Goal: Check status: Check status

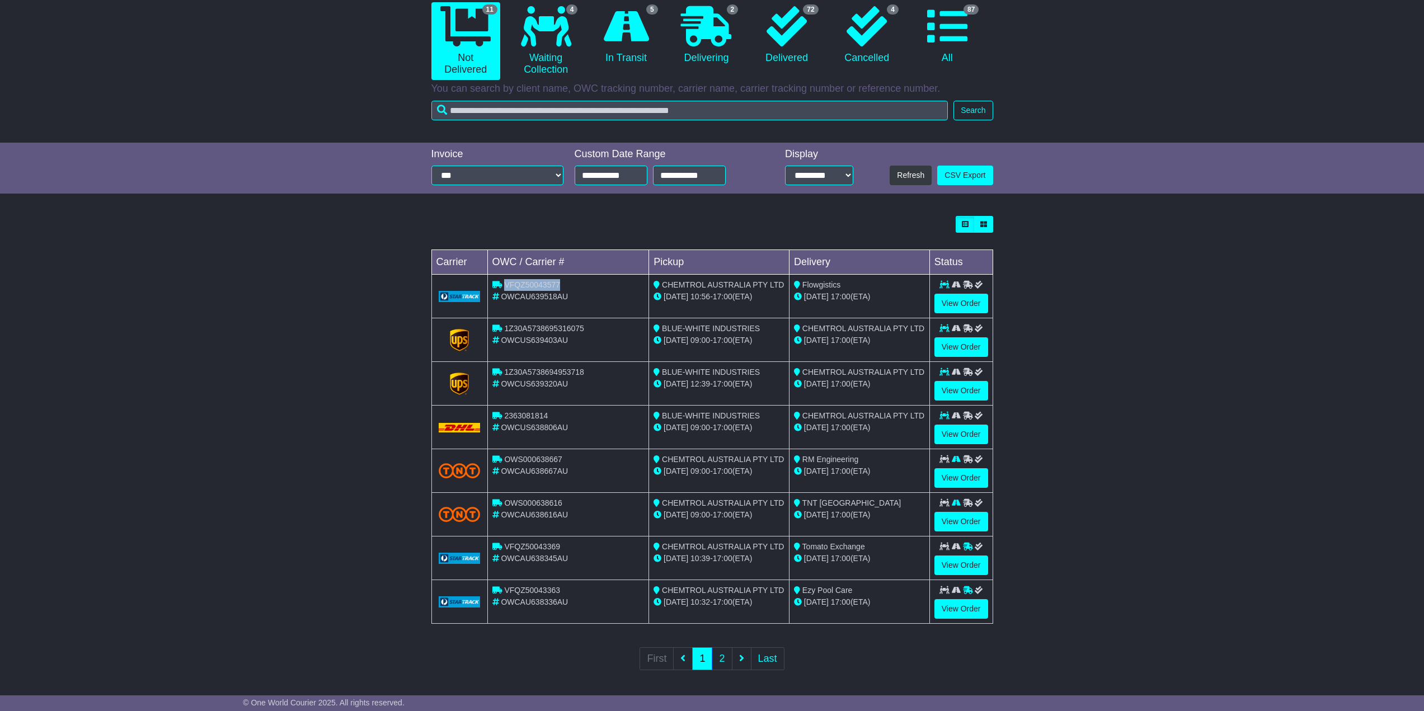
scroll to position [116, 0]
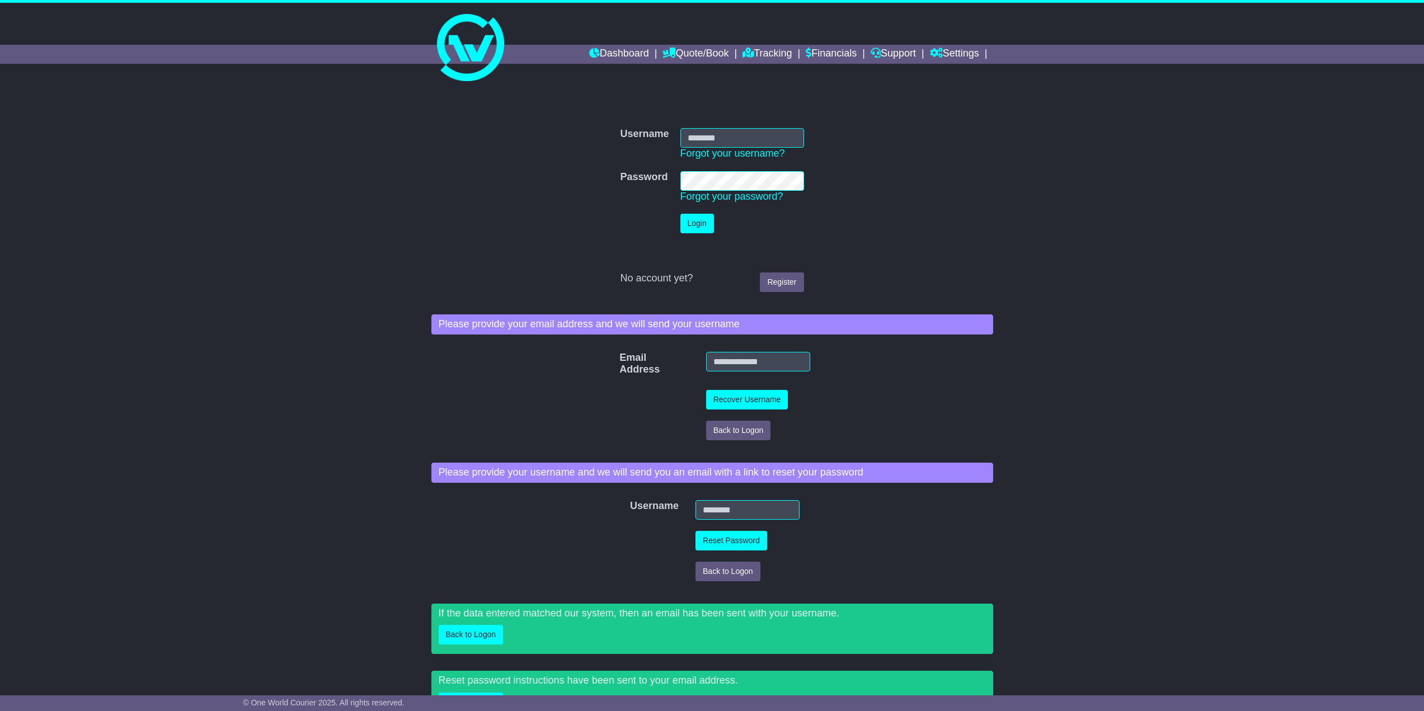
type input "**********"
click at [698, 219] on button "Login" at bounding box center [697, 224] width 34 height 20
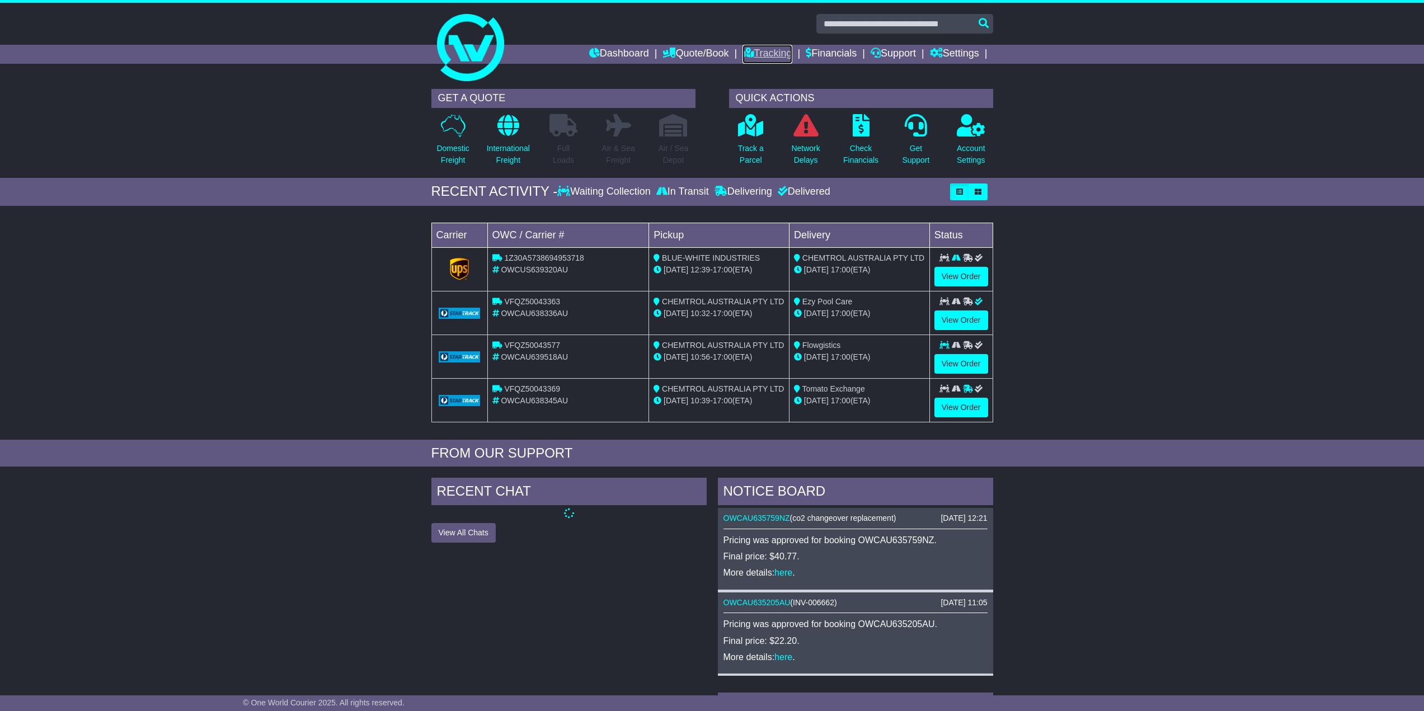
click at [763, 55] on link "Tracking" at bounding box center [767, 54] width 49 height 19
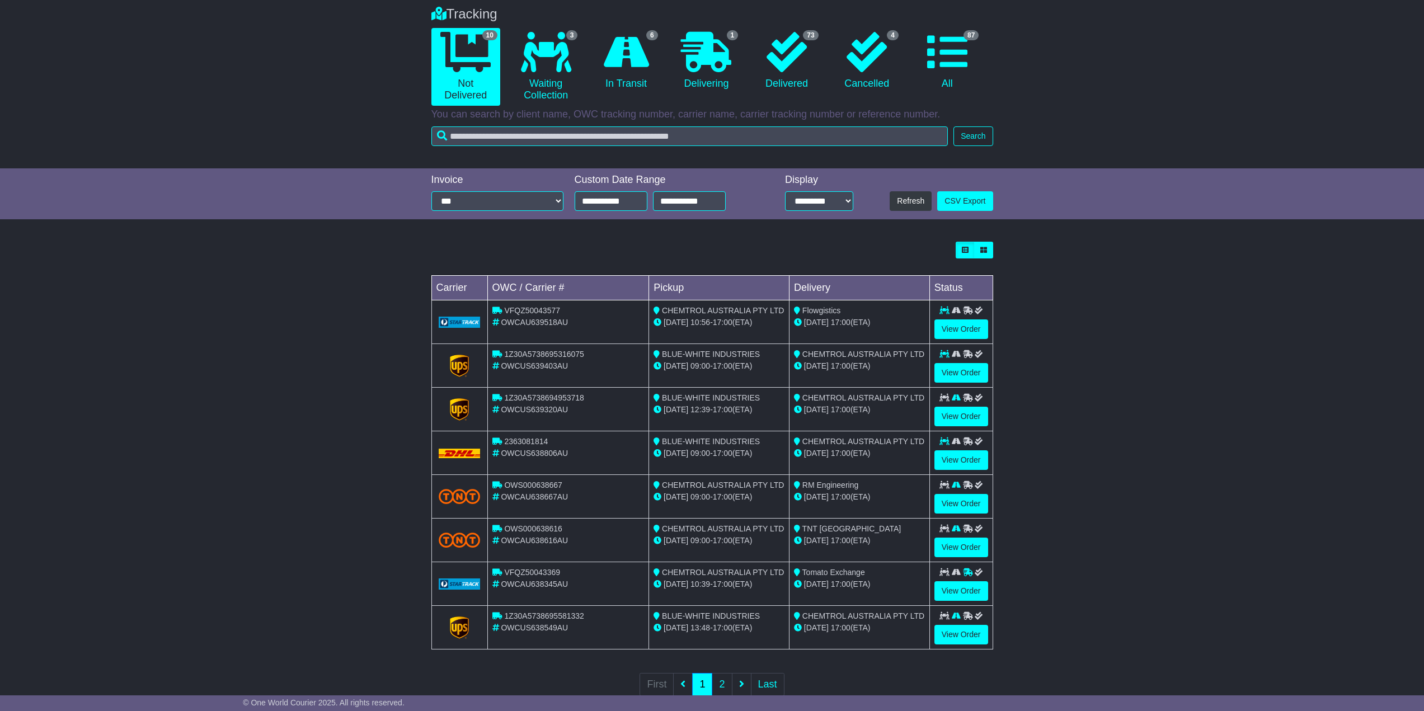
scroll to position [116, 0]
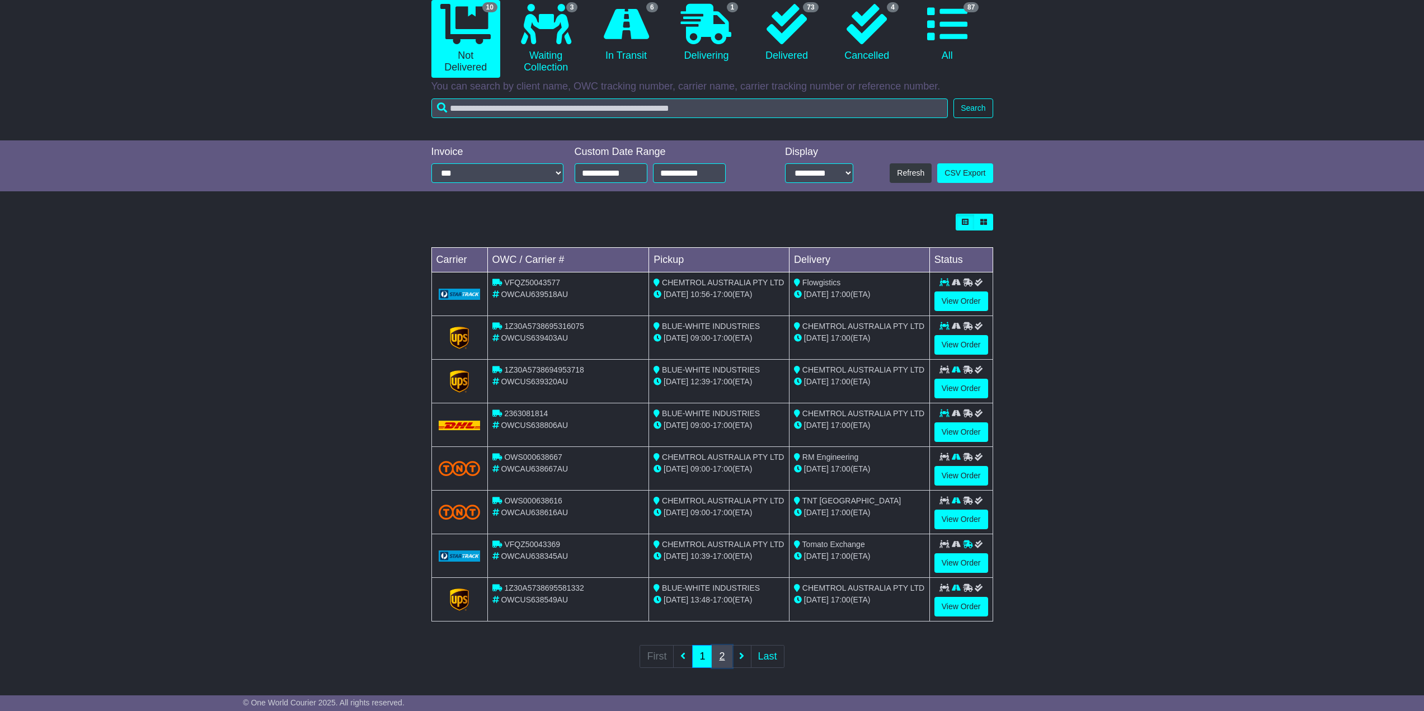
click at [722, 656] on link "2" at bounding box center [722, 656] width 20 height 23
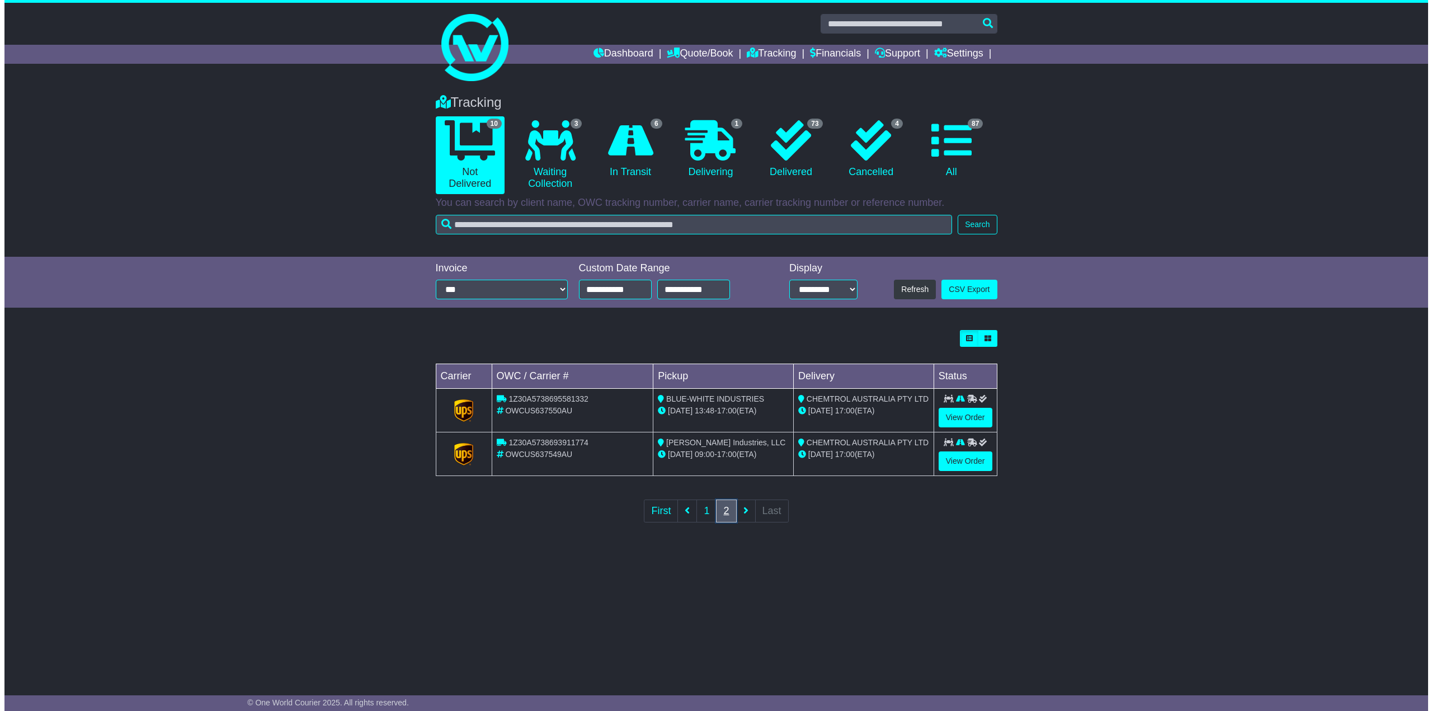
scroll to position [0, 0]
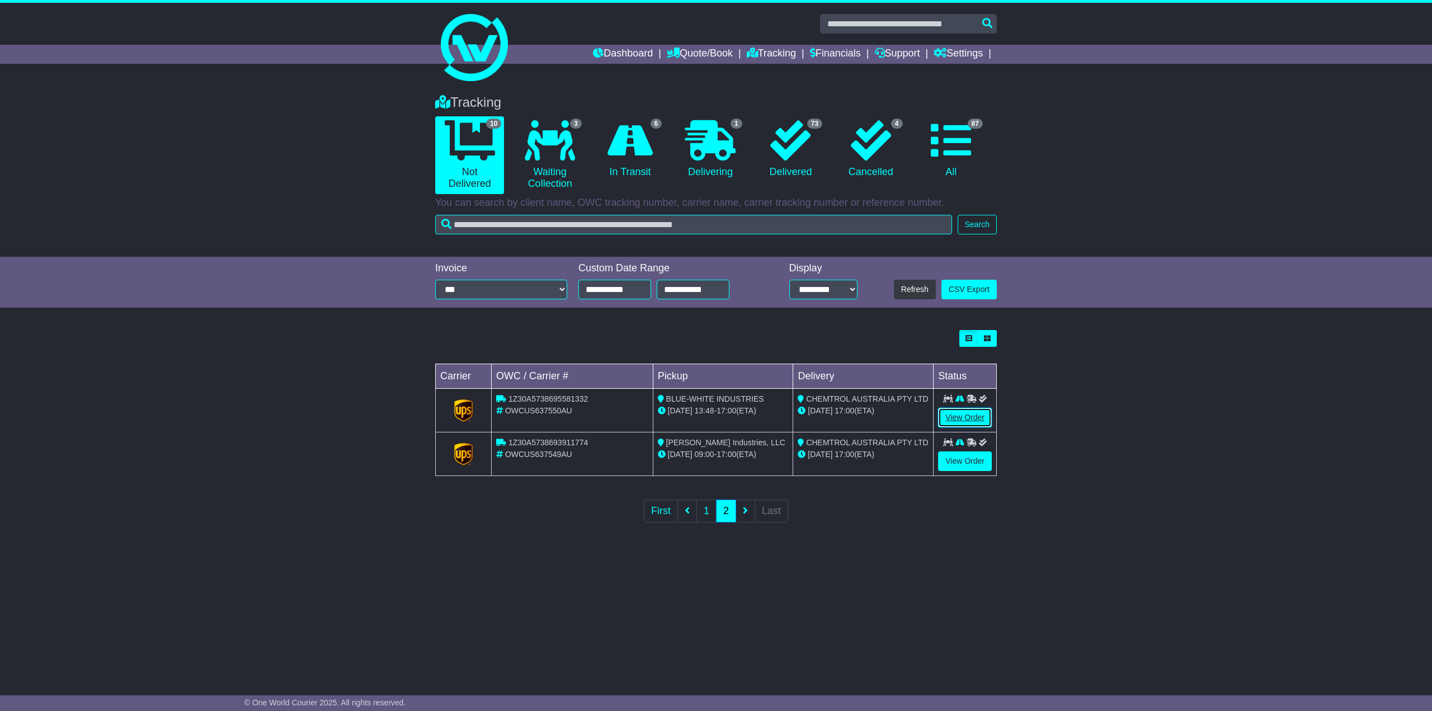
click at [965, 415] on link "View Order" at bounding box center [965, 418] width 54 height 20
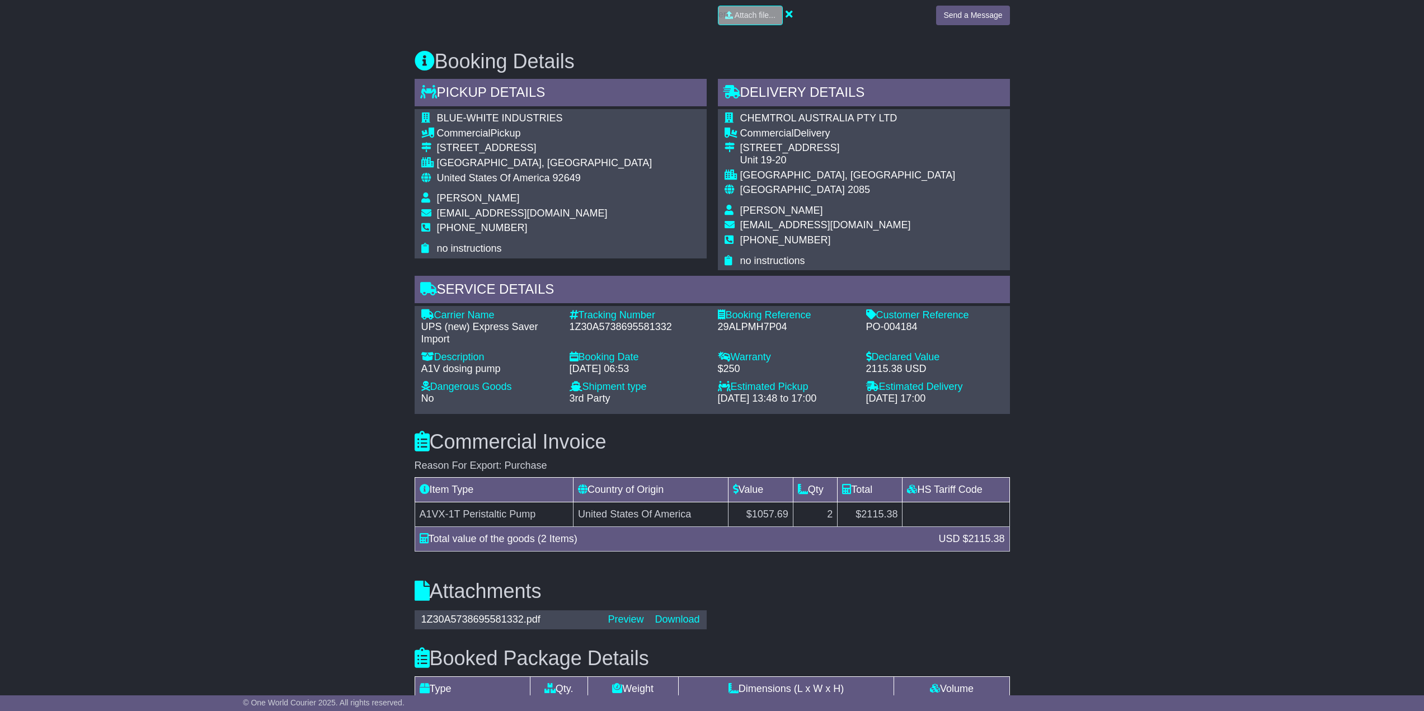
scroll to position [615, 0]
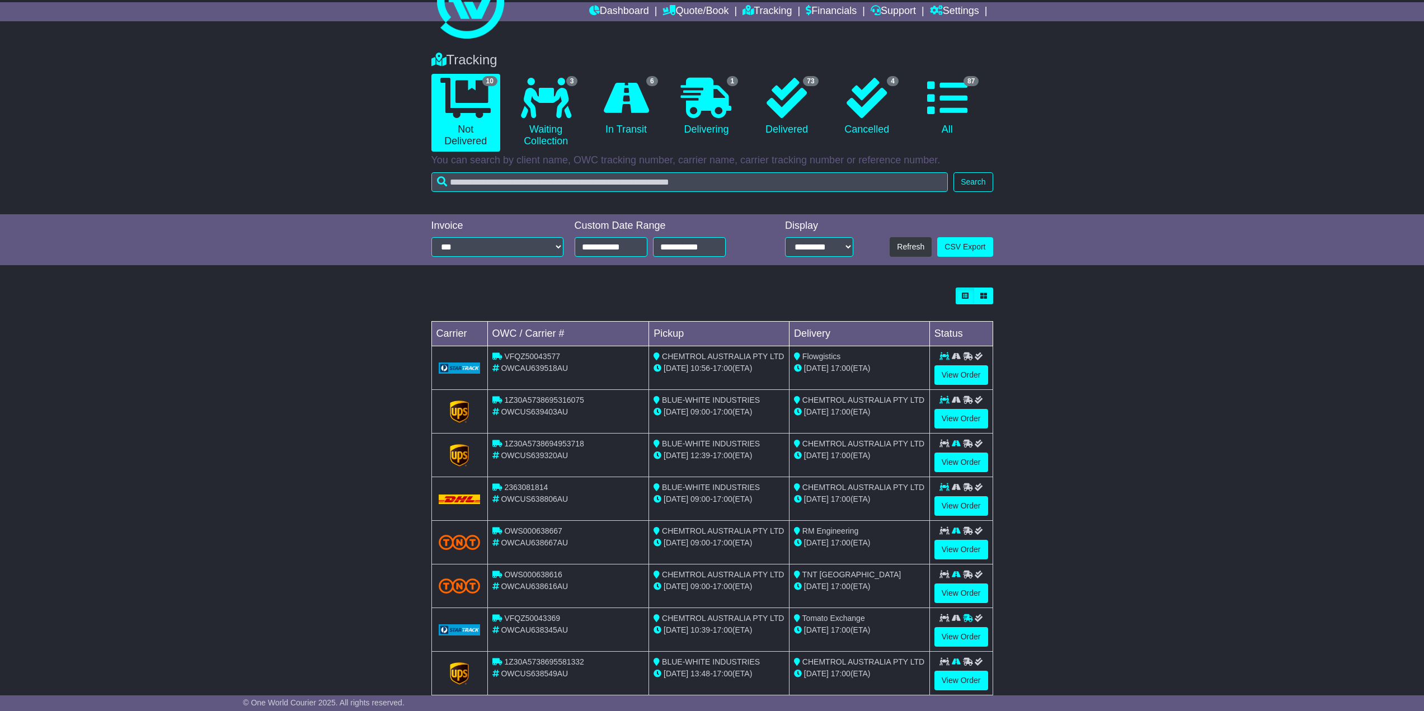
scroll to position [116, 0]
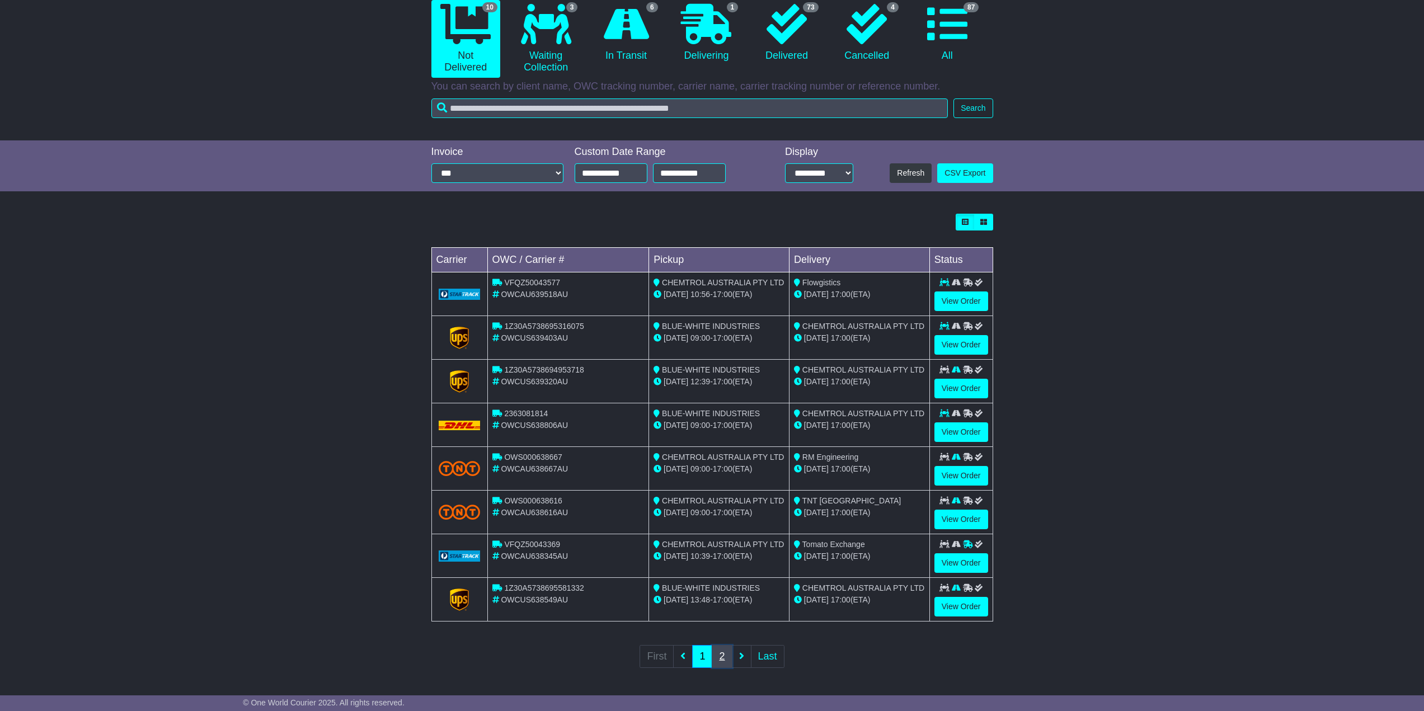
click at [718, 654] on link "2" at bounding box center [722, 656] width 20 height 23
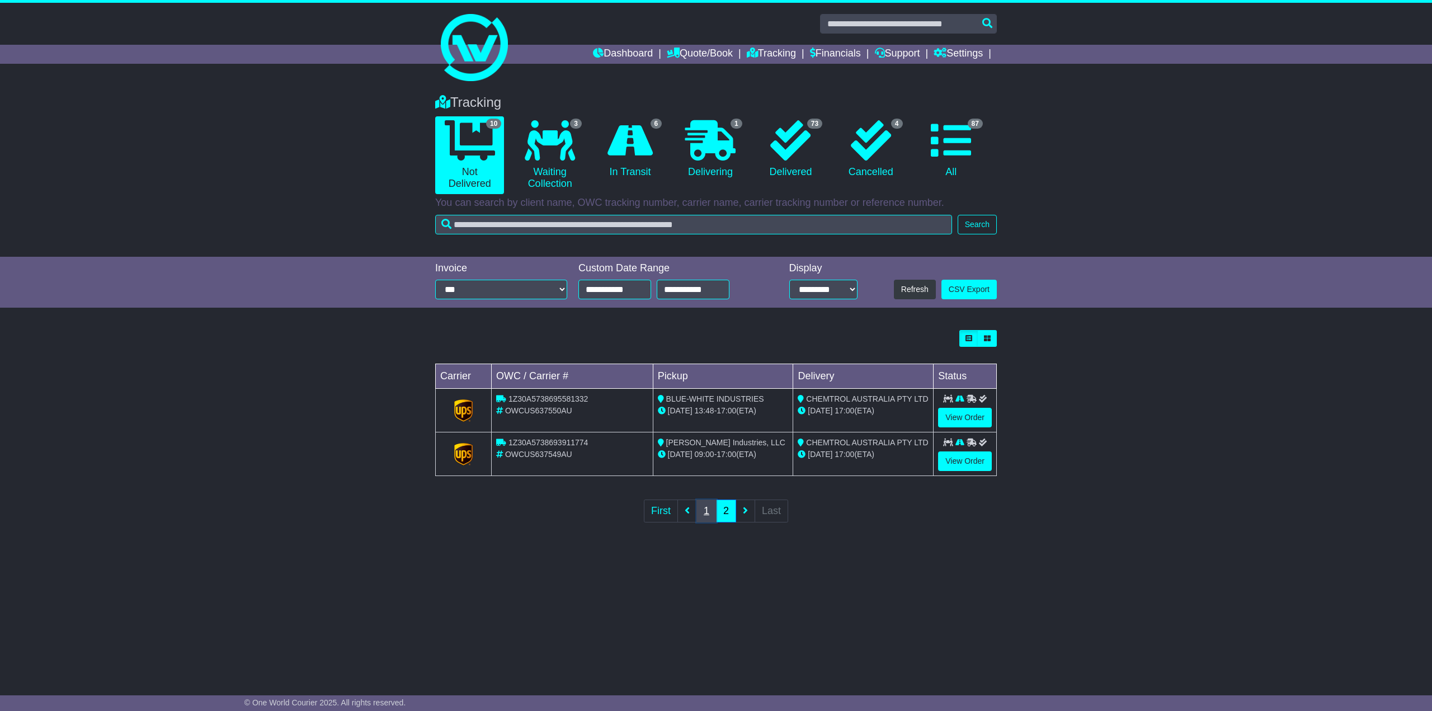
click at [707, 515] on link "1" at bounding box center [707, 511] width 20 height 23
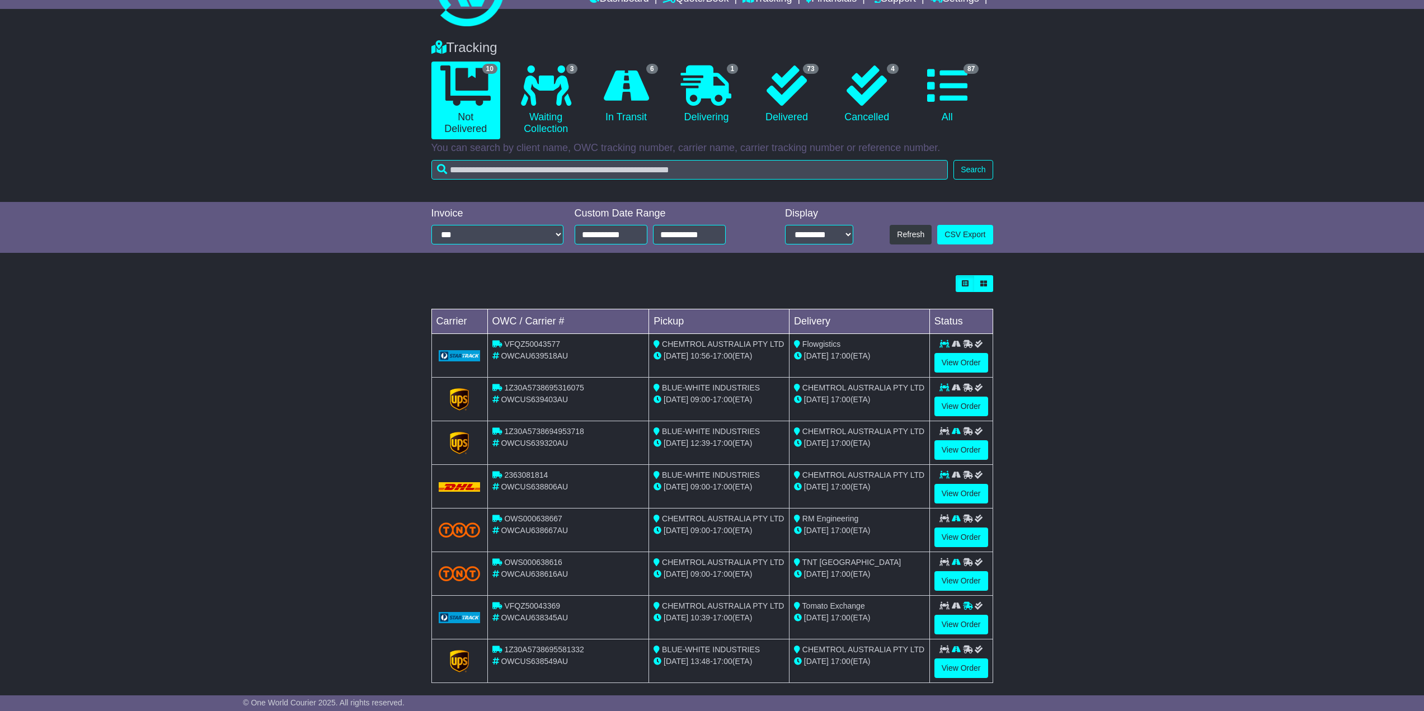
scroll to position [116, 0]
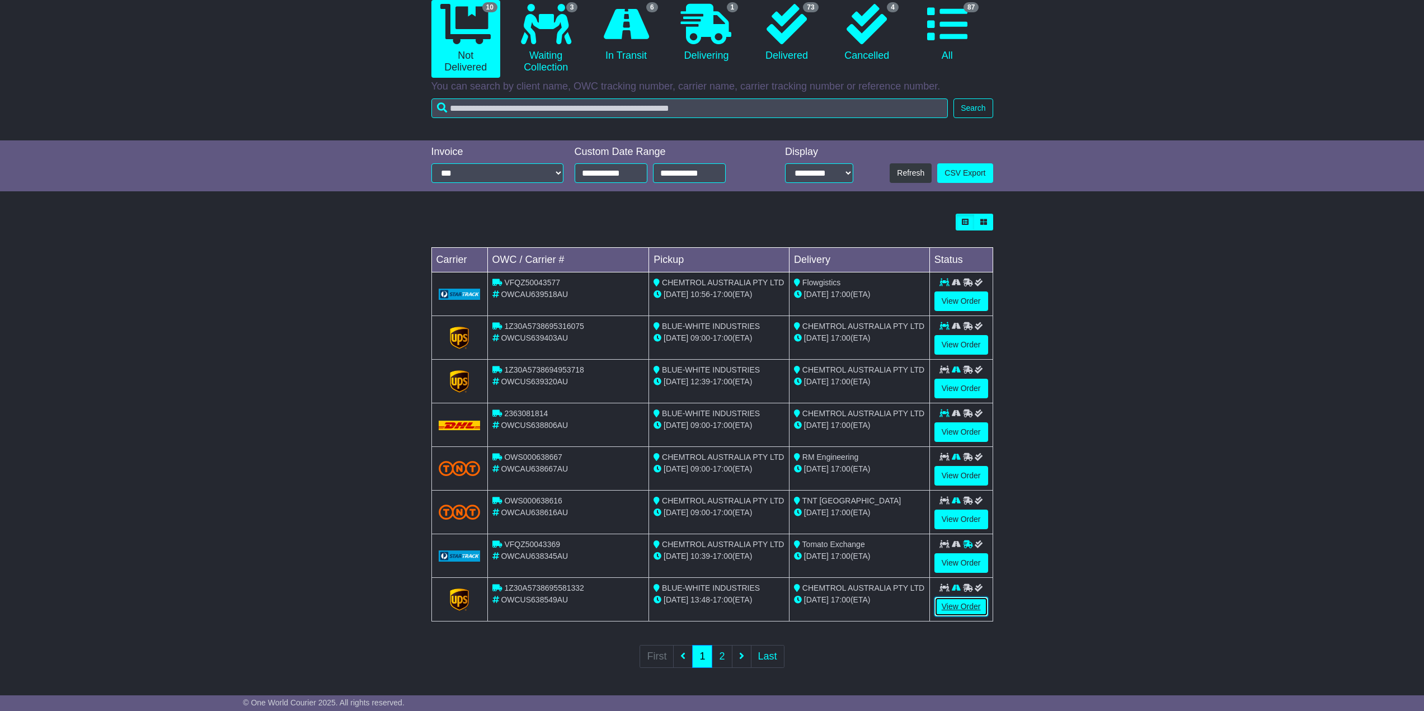
click at [963, 601] on link "View Order" at bounding box center [961, 607] width 54 height 20
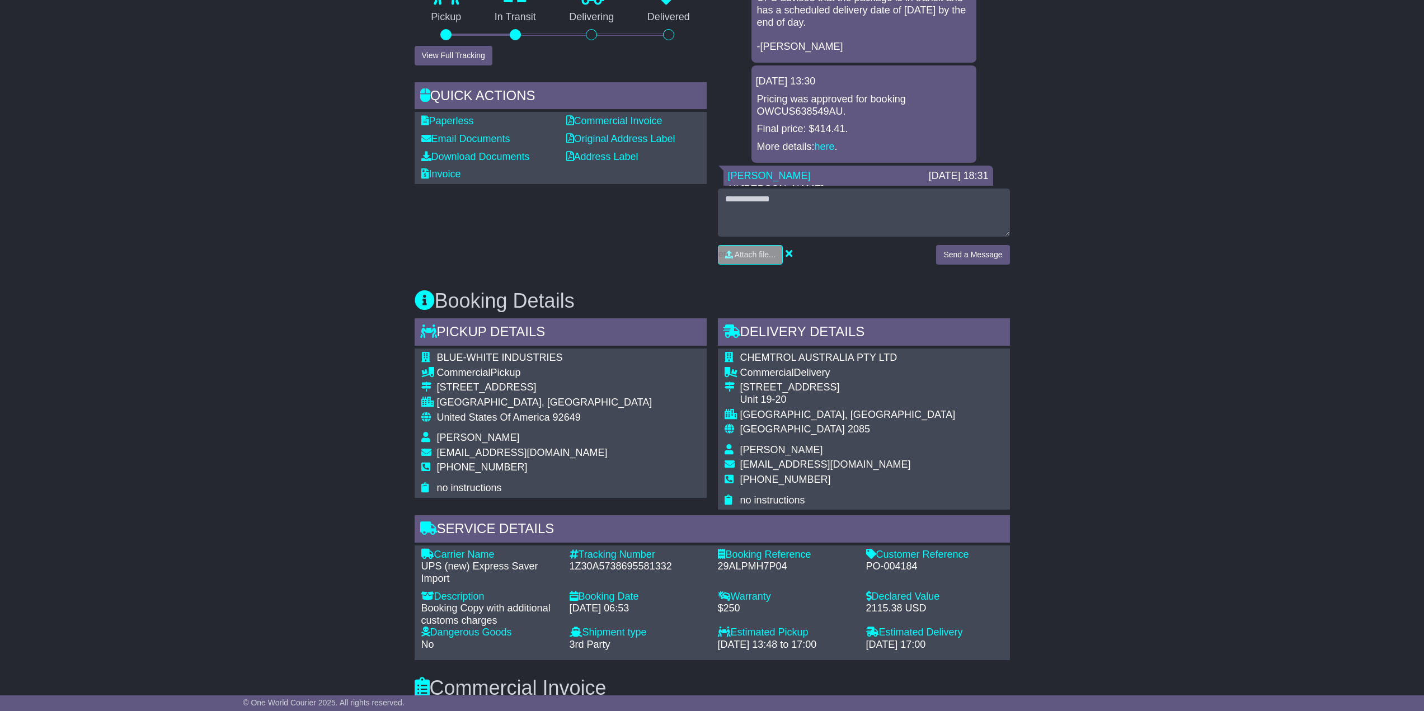
scroll to position [392, 0]
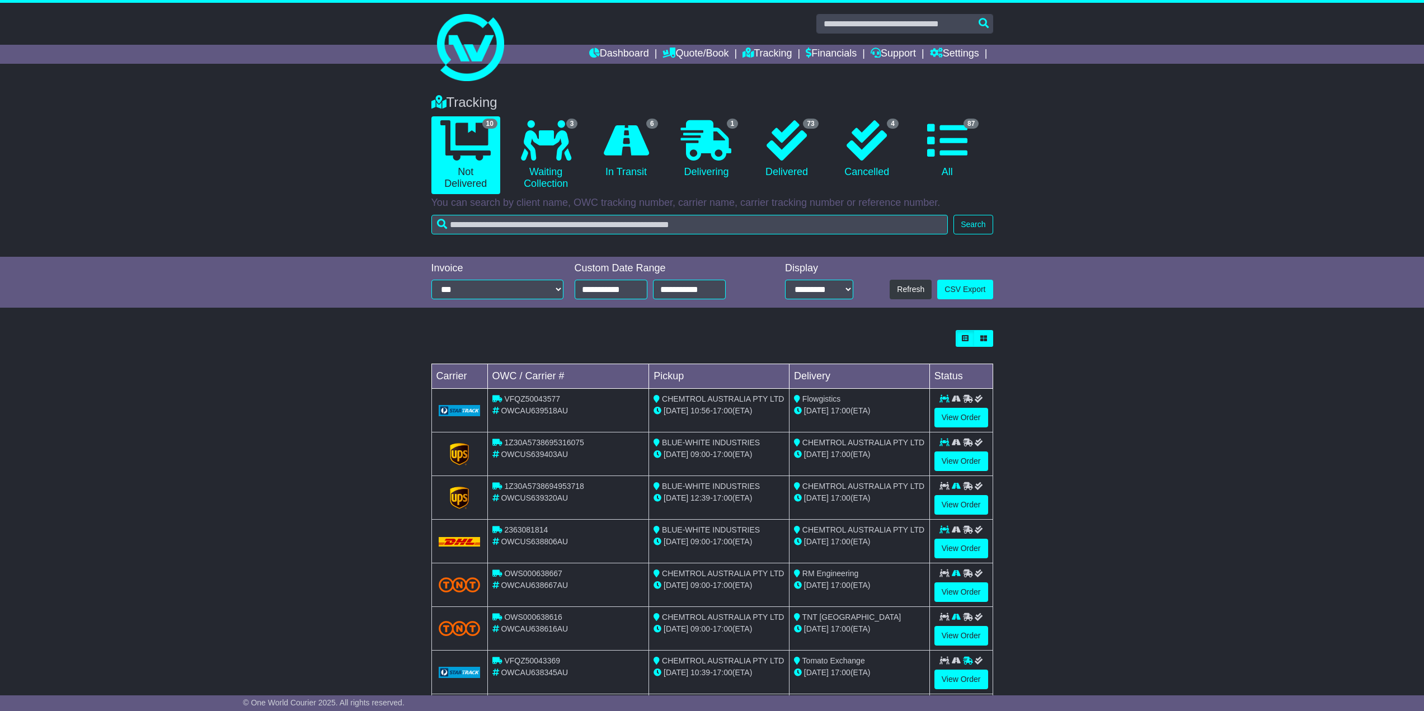
scroll to position [116, 0]
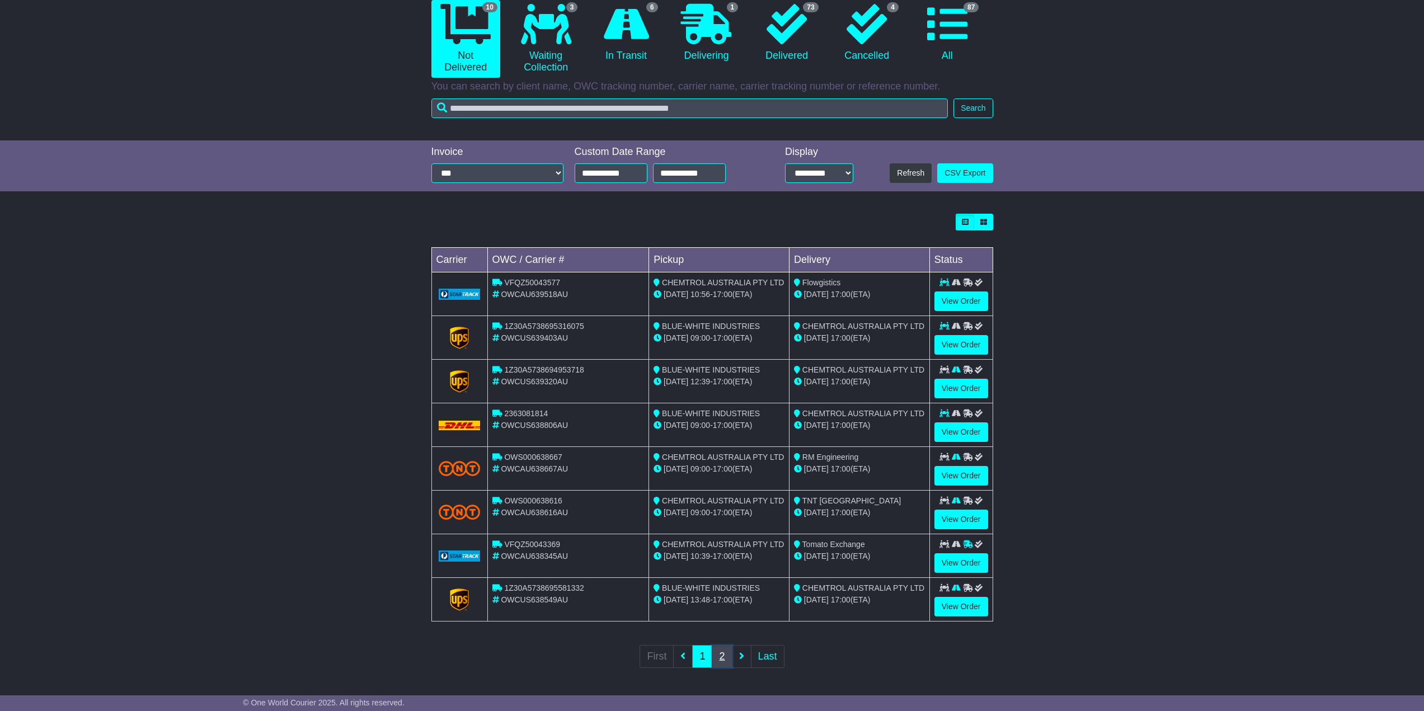
click at [725, 657] on link "2" at bounding box center [722, 656] width 20 height 23
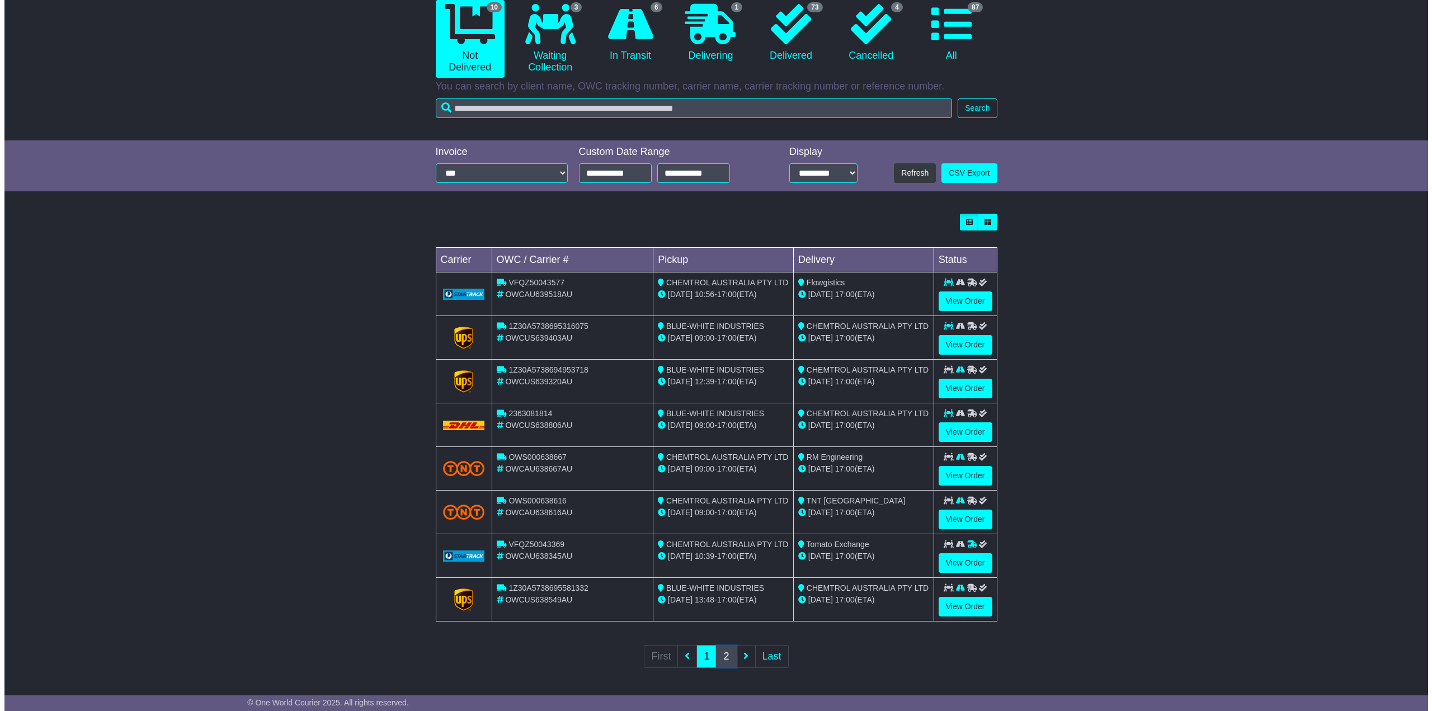
scroll to position [0, 0]
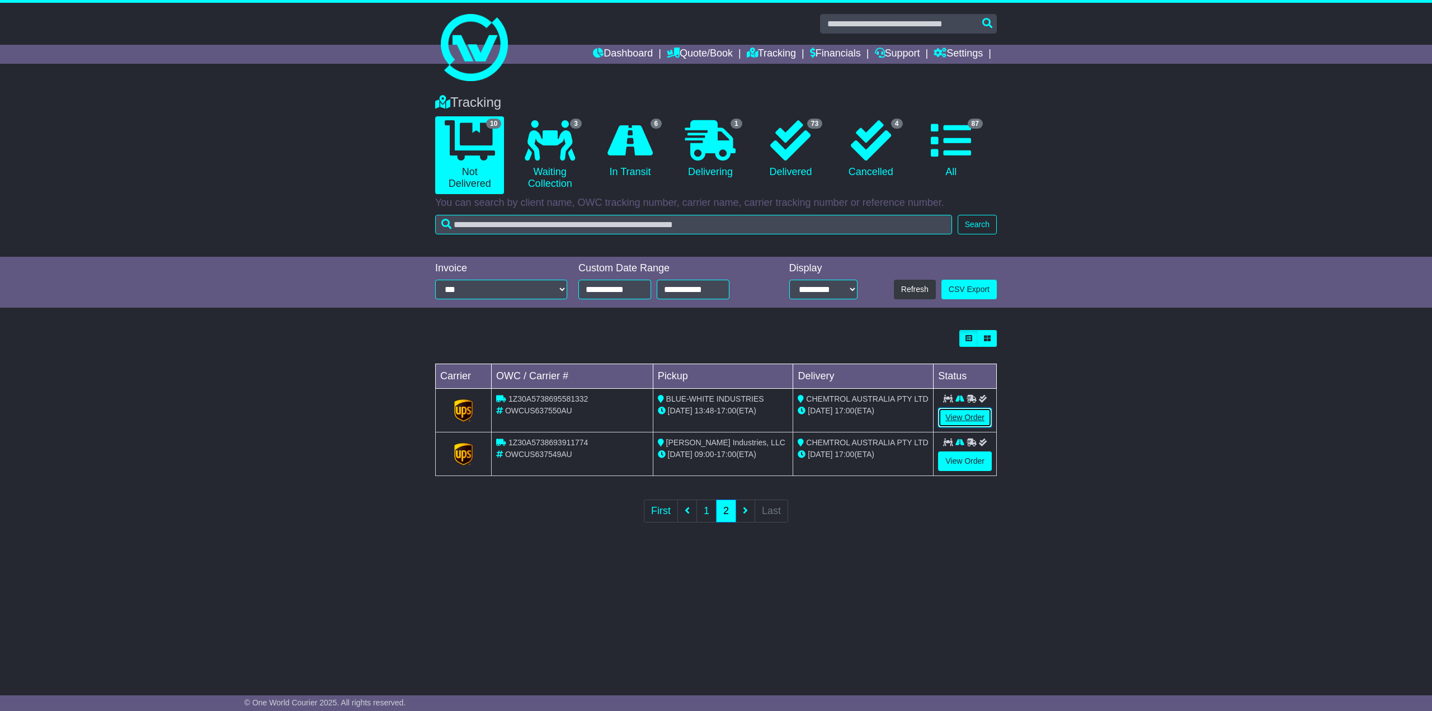
click at [960, 415] on link "View Order" at bounding box center [965, 418] width 54 height 20
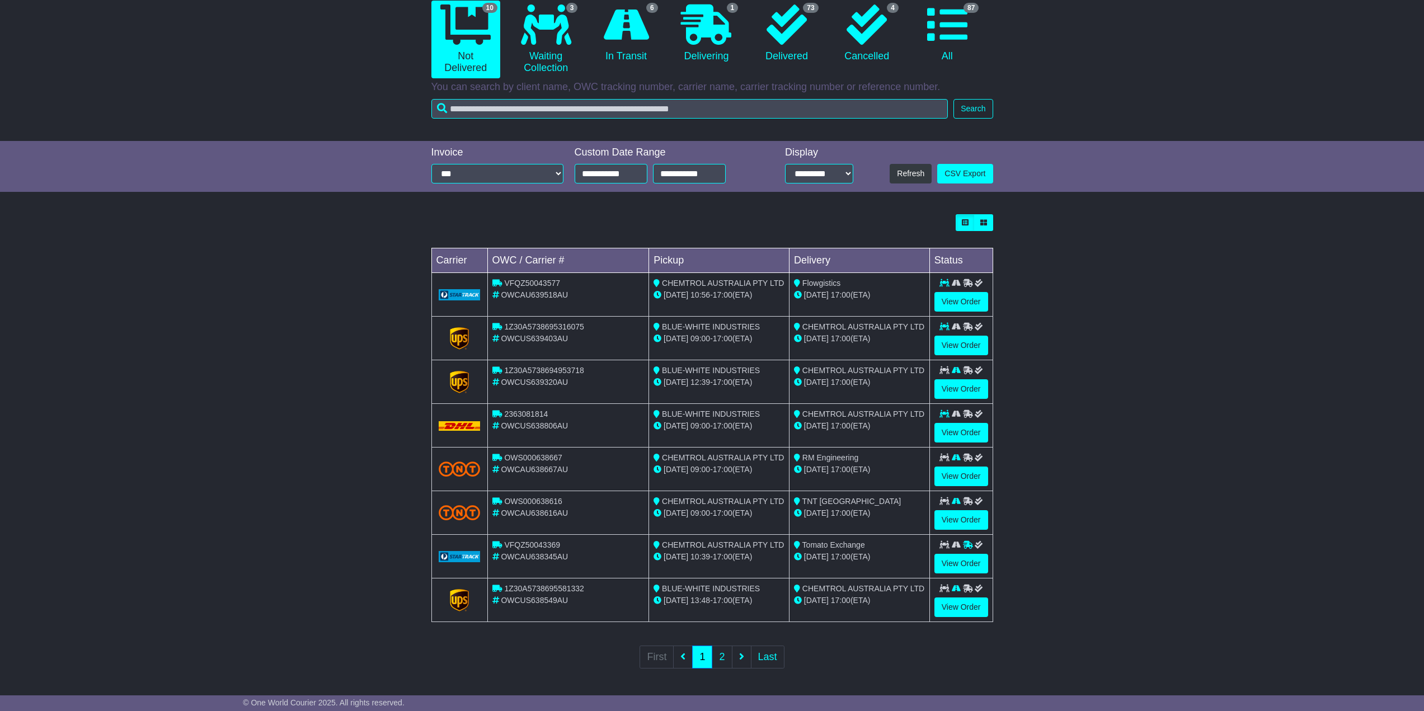
scroll to position [116, 0]
click at [725, 651] on link "2" at bounding box center [722, 656] width 20 height 23
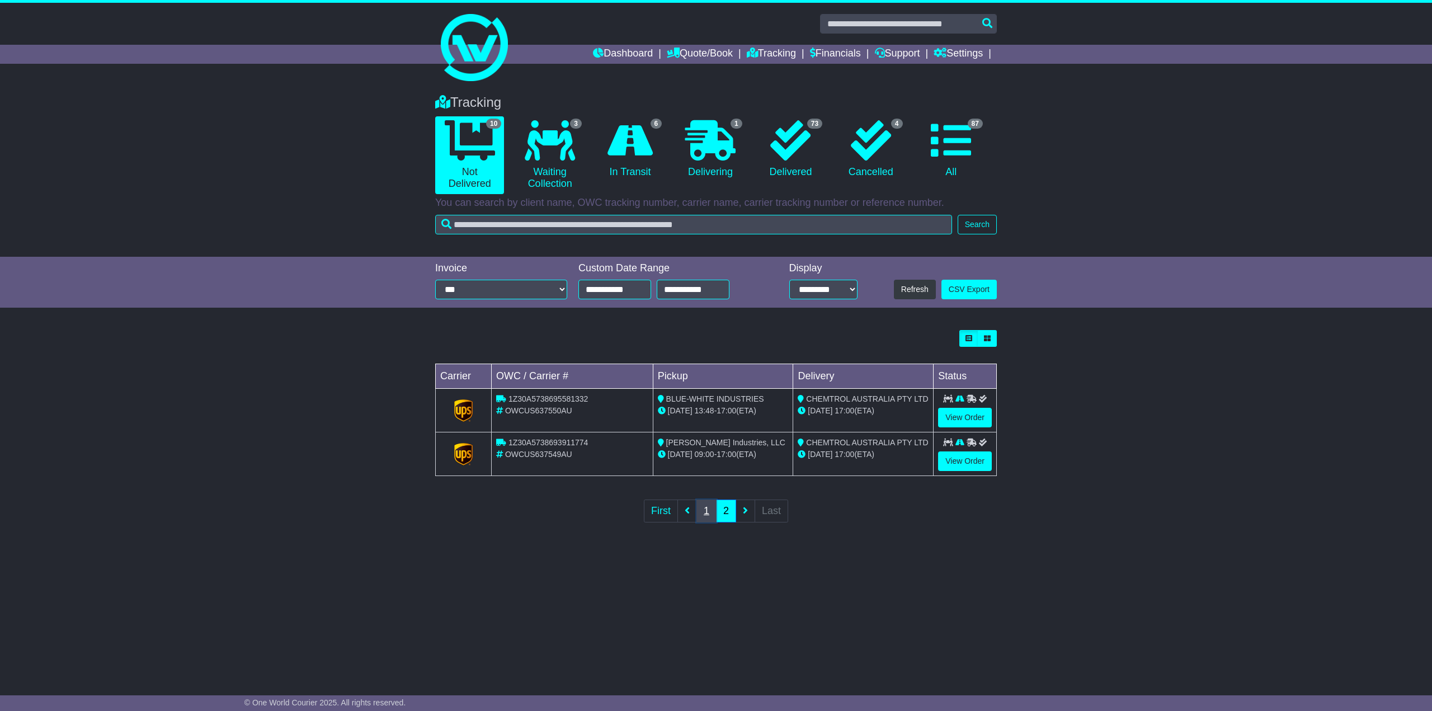
click at [704, 507] on link "1" at bounding box center [707, 511] width 20 height 23
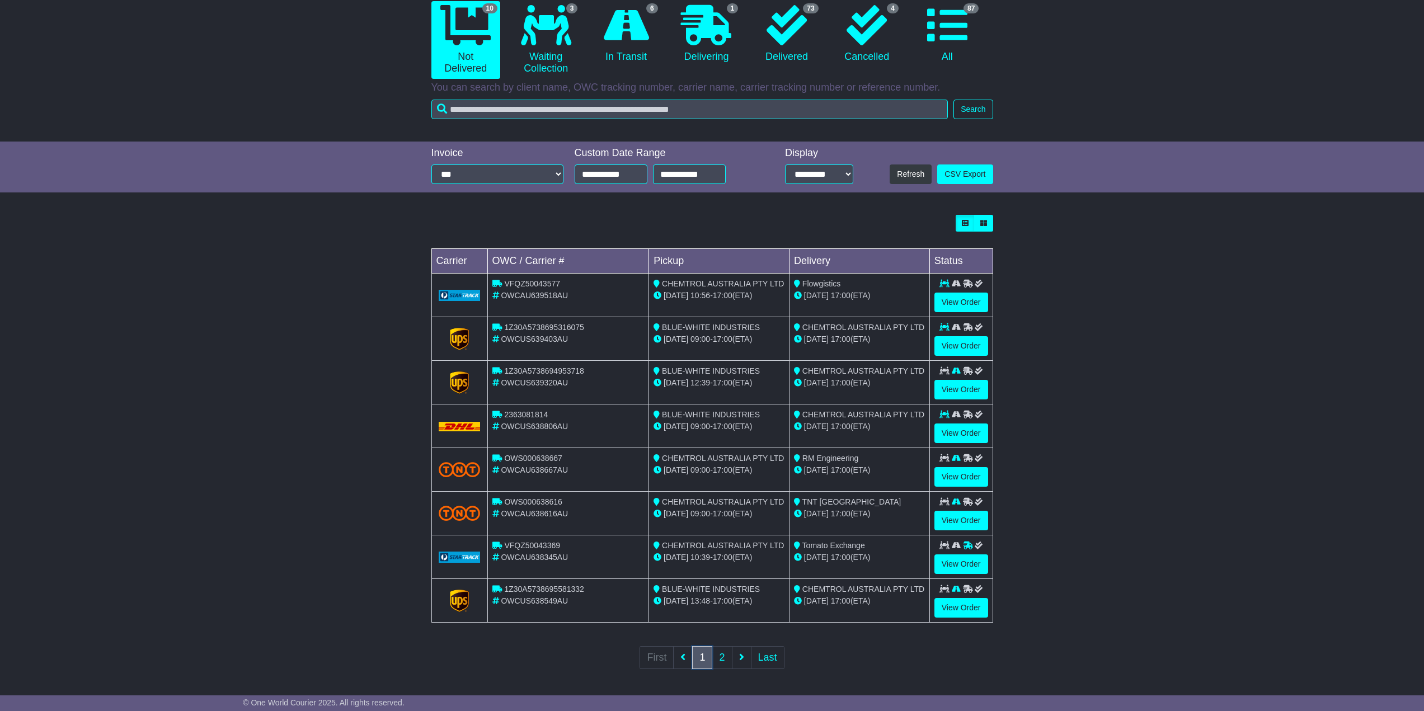
scroll to position [116, 0]
click at [958, 429] on link "View Order" at bounding box center [961, 432] width 54 height 20
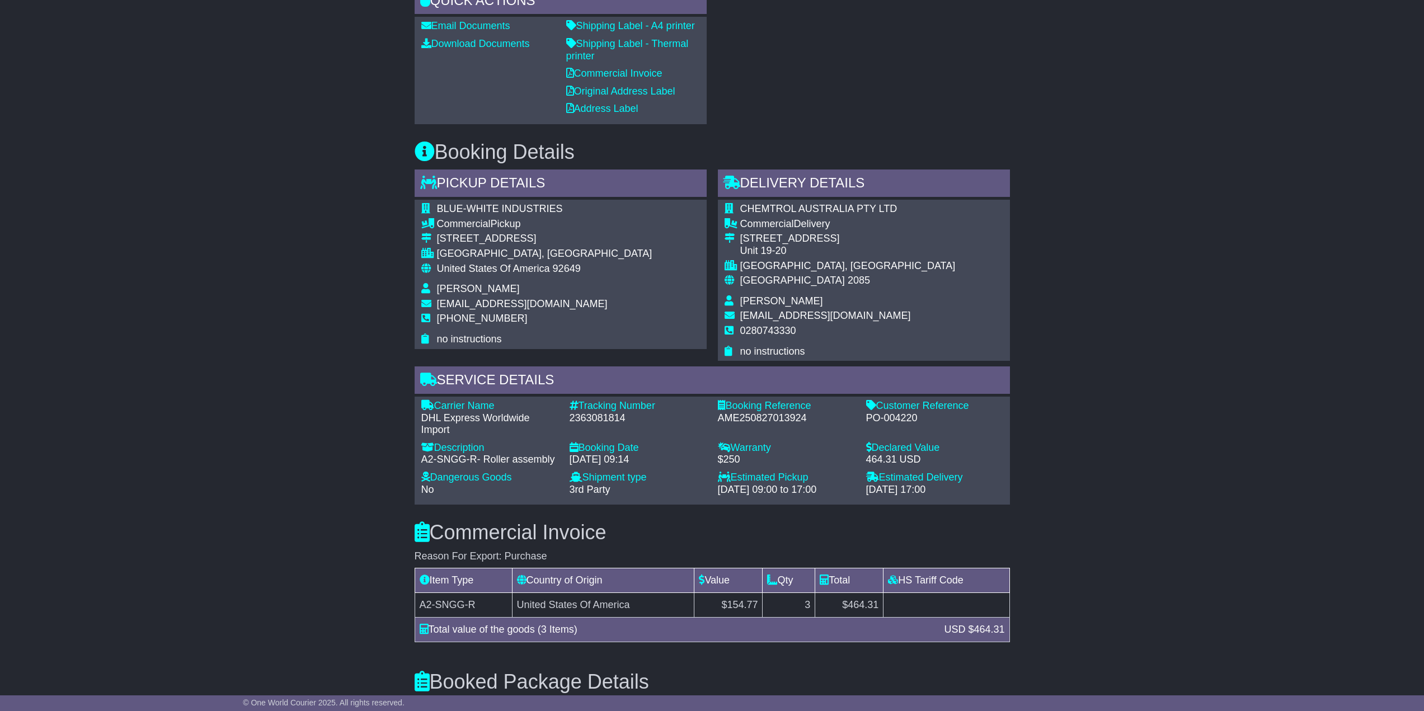
scroll to position [560, 0]
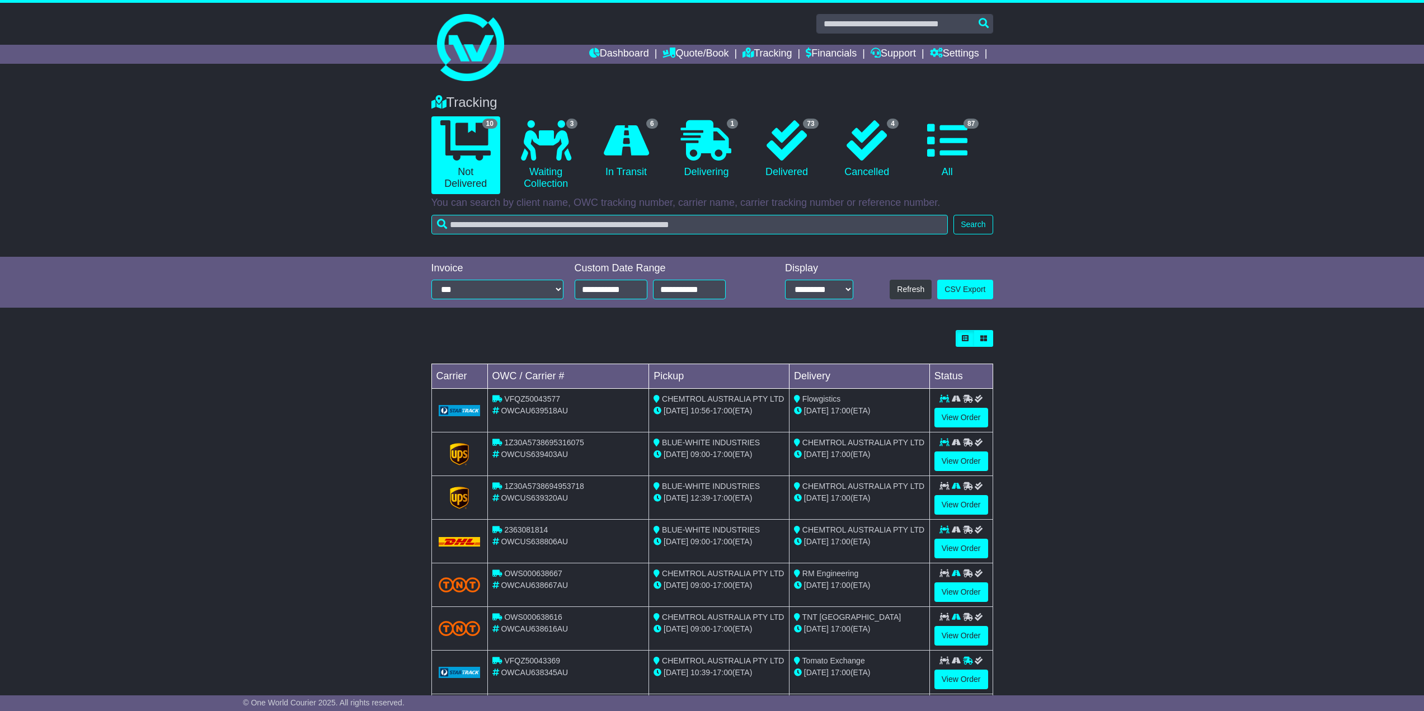
scroll to position [116, 0]
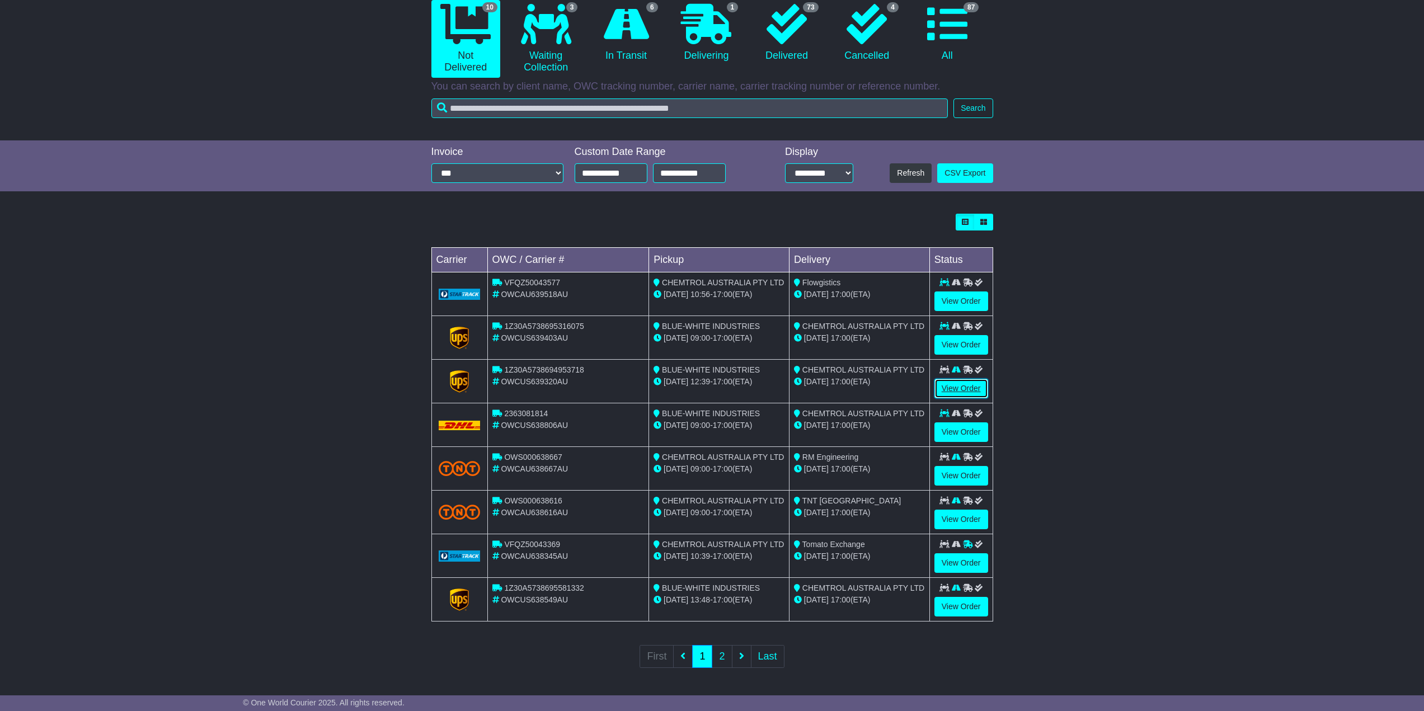
click at [953, 383] on link "View Order" at bounding box center [961, 389] width 54 height 20
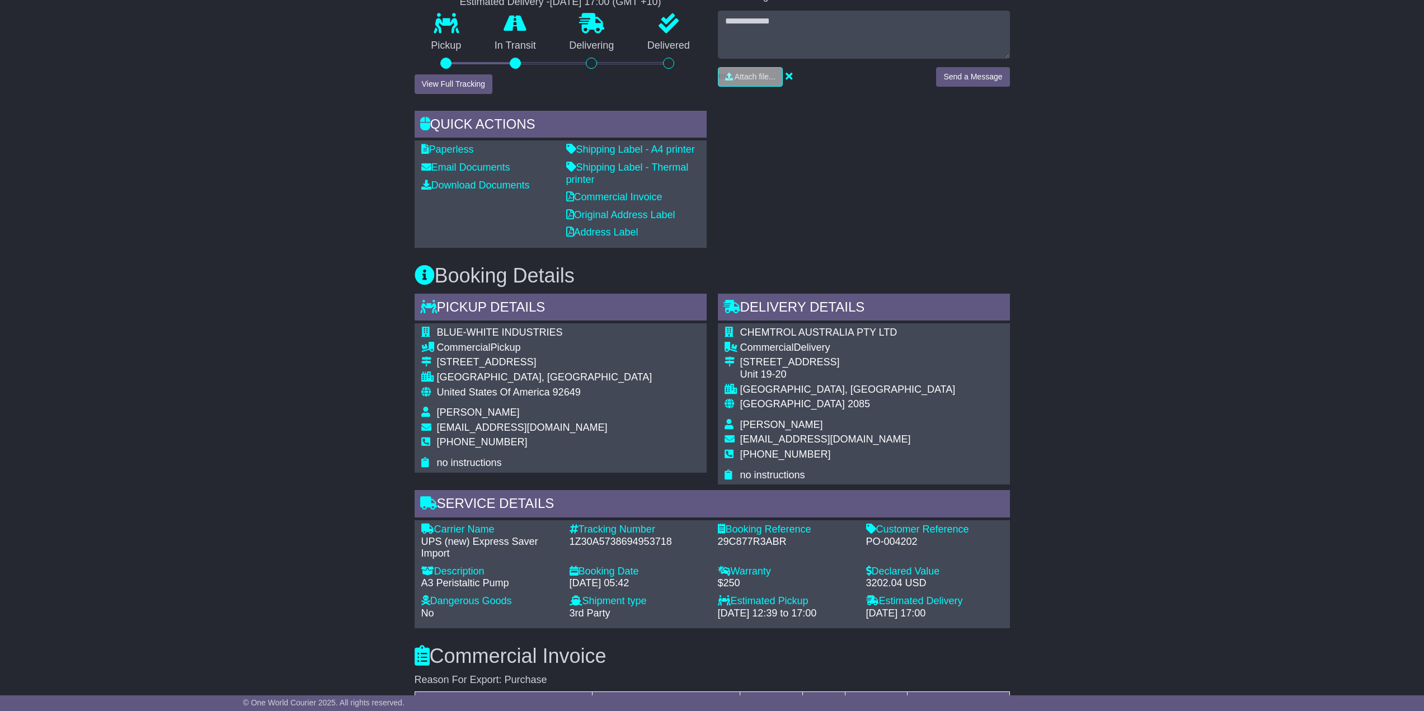
scroll to position [448, 0]
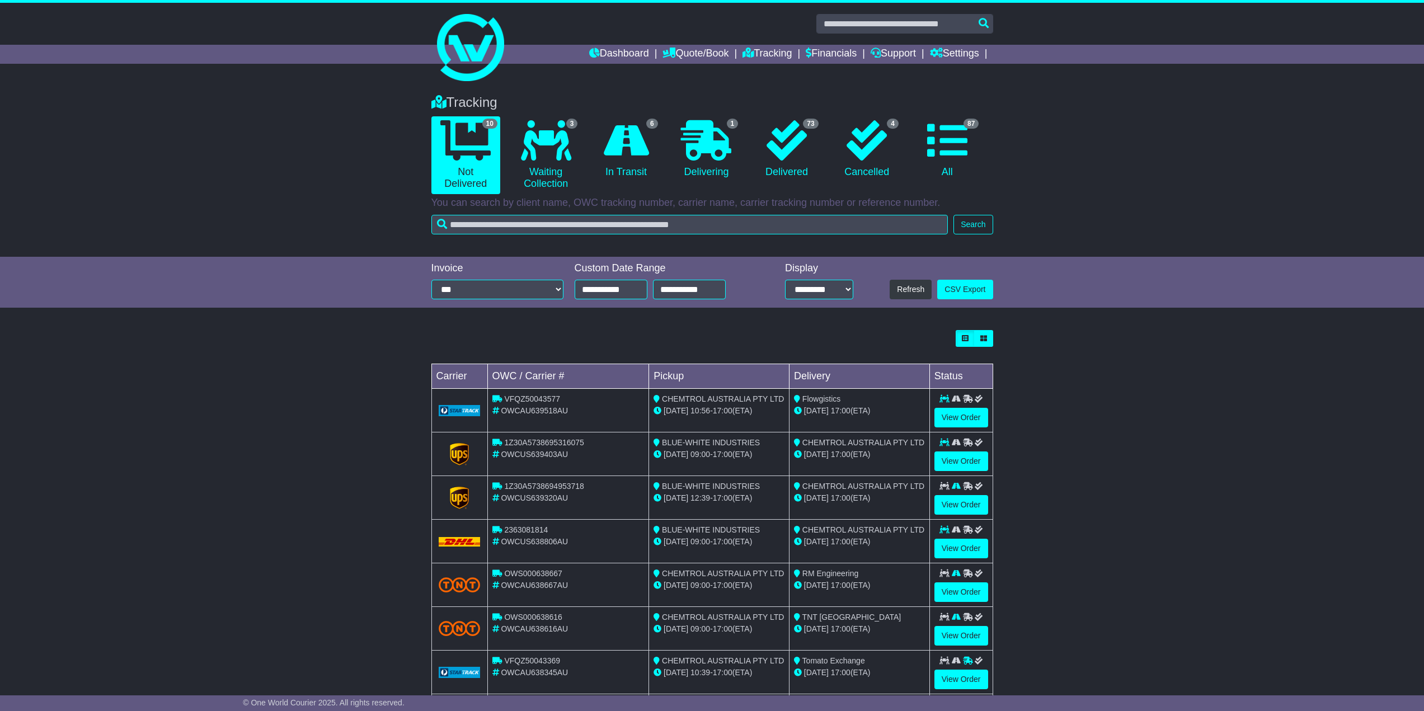
scroll to position [116, 0]
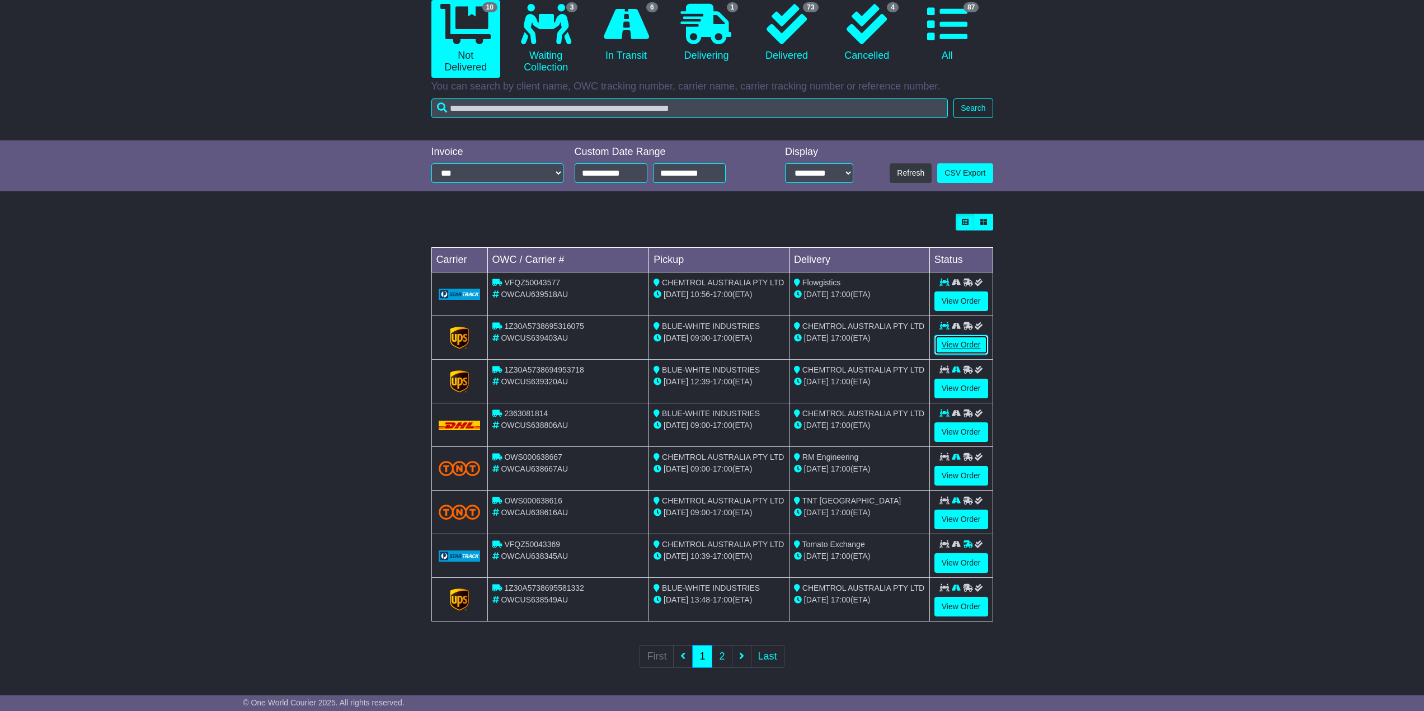
click at [948, 341] on link "View Order" at bounding box center [961, 345] width 54 height 20
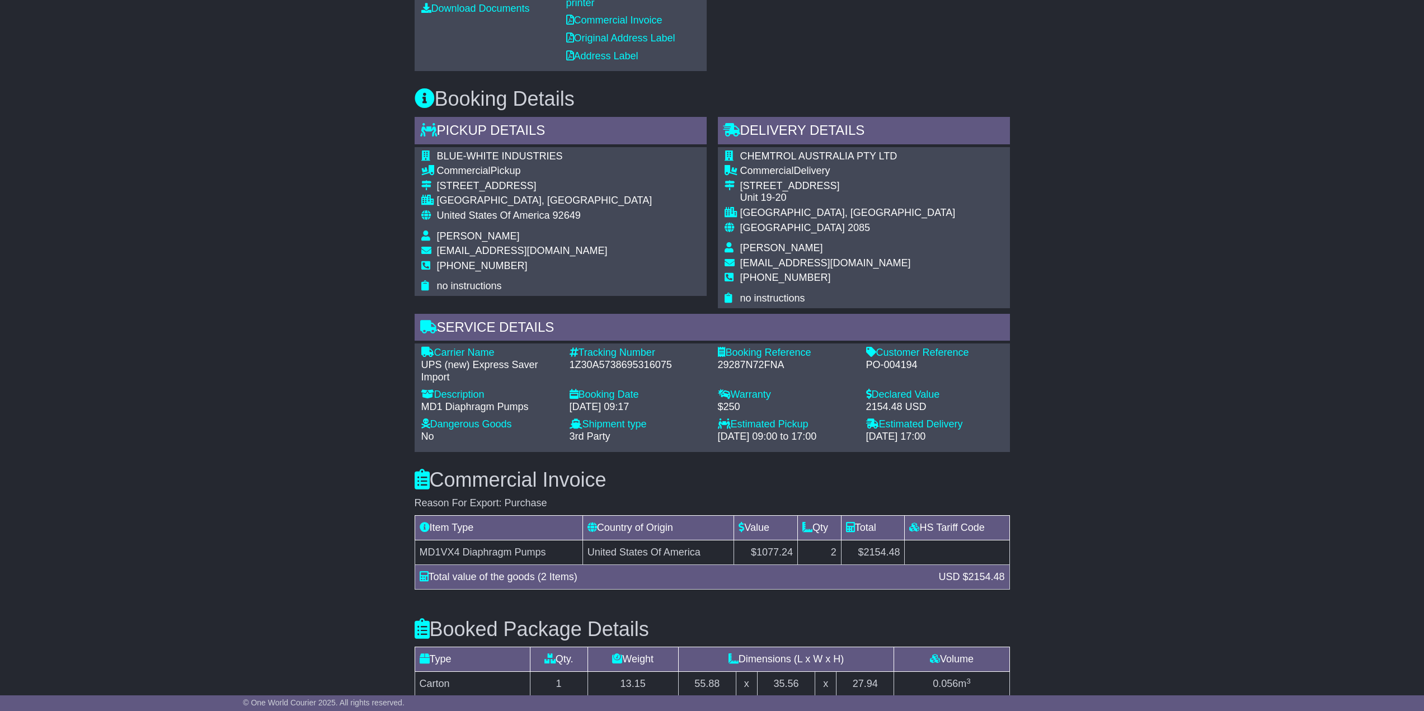
scroll to position [671, 0]
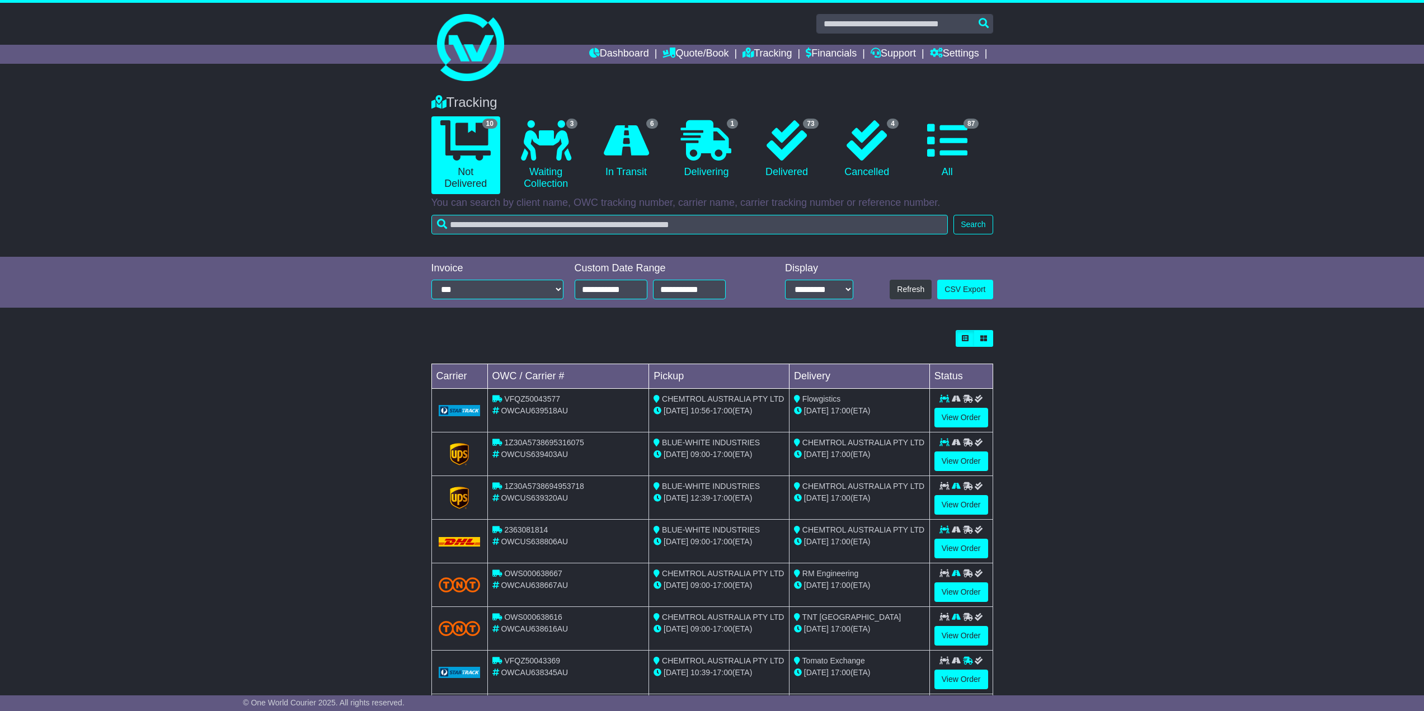
scroll to position [116, 0]
